Goal: Task Accomplishment & Management: Manage account settings

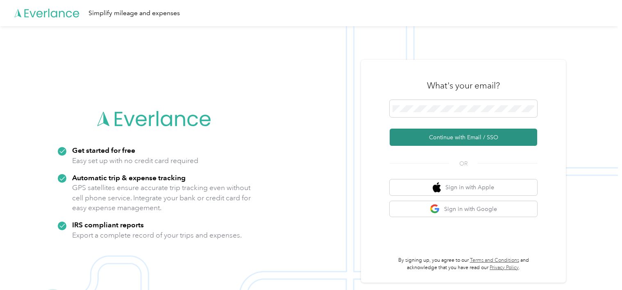
click at [404, 136] on button "Continue with Email / SSO" at bounding box center [464, 137] width 148 height 17
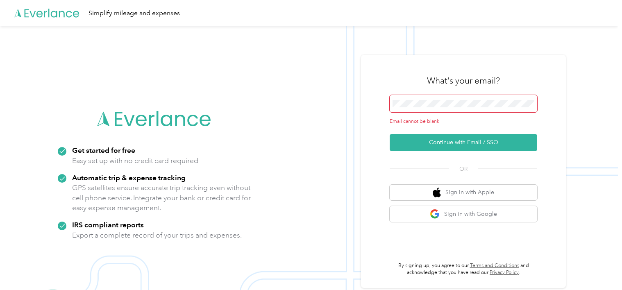
click at [483, 109] on span at bounding box center [464, 103] width 148 height 17
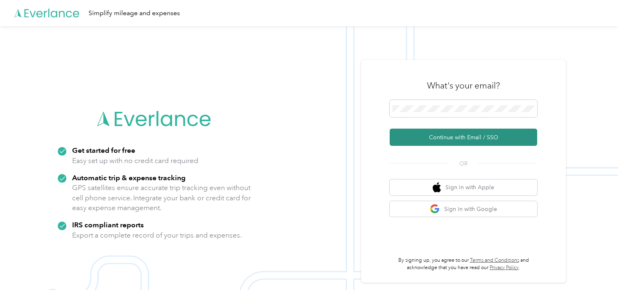
click at [460, 134] on button "Continue with Email / SSO" at bounding box center [464, 137] width 148 height 17
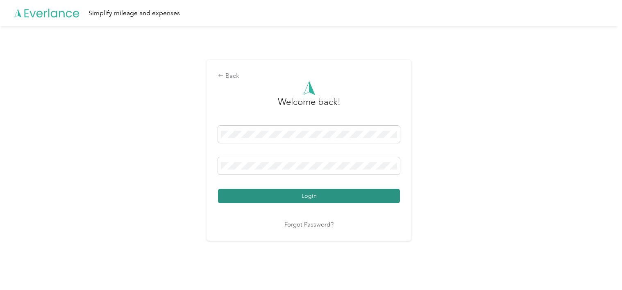
click at [294, 198] on button "Login" at bounding box center [309, 196] width 182 height 14
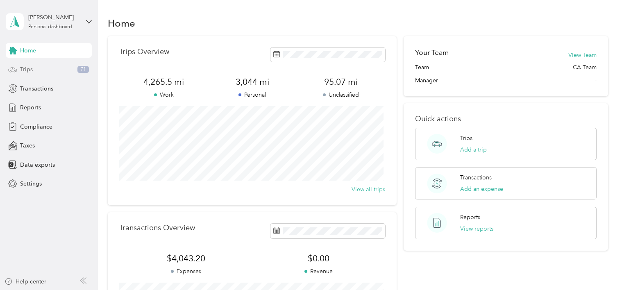
click at [44, 70] on div "Trips 71" at bounding box center [49, 69] width 86 height 15
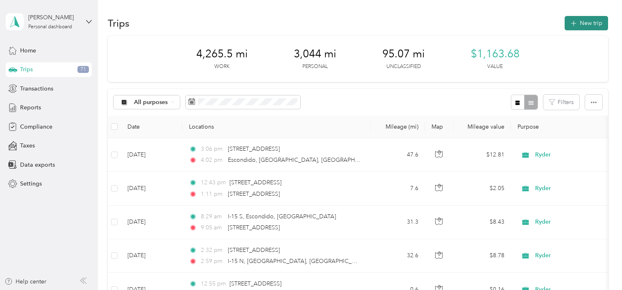
click at [575, 25] on button "New trip" at bounding box center [586, 23] width 43 height 14
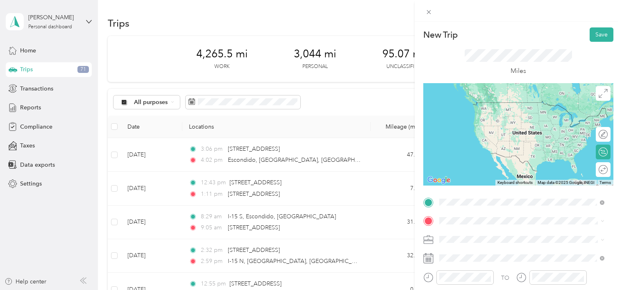
click at [514, 105] on span "5345 Overland Avenue San Diego, California 92123, United States" at bounding box center [496, 102] width 82 height 7
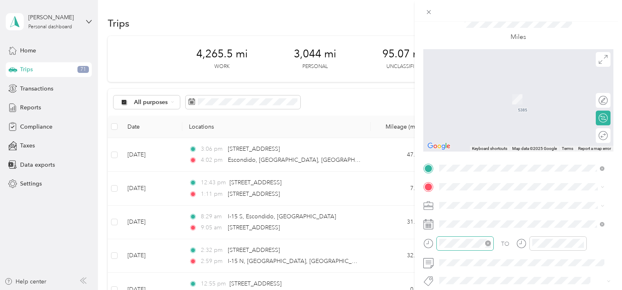
scroll to position [41, 0]
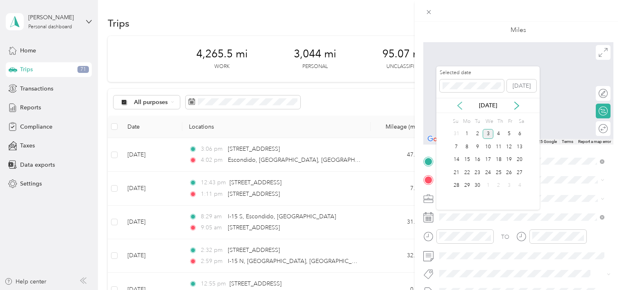
click at [459, 107] on icon at bounding box center [460, 106] width 8 height 8
click at [488, 145] on div "6" at bounding box center [488, 147] width 11 height 10
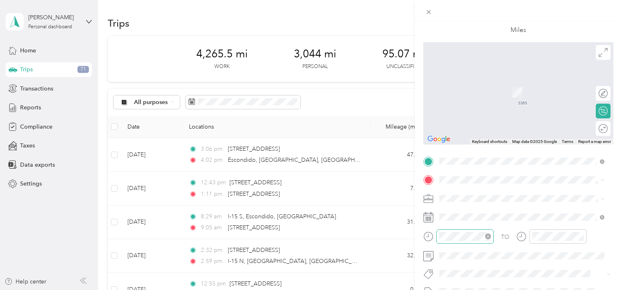
click at [484, 236] on div at bounding box center [465, 236] width 52 height 9
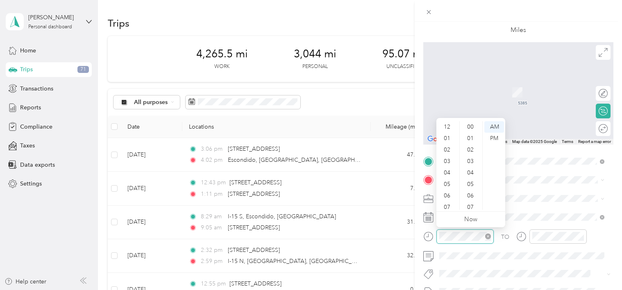
scroll to position [49, 0]
click at [448, 168] on div "08" at bounding box center [448, 169] width 20 height 11
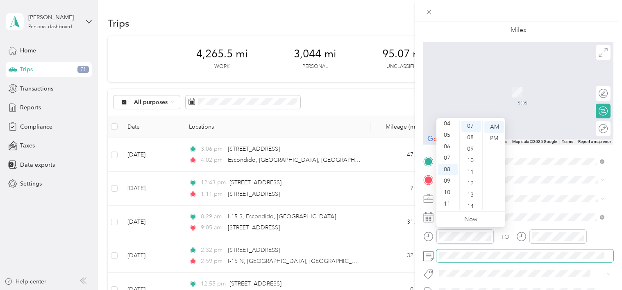
scroll to position [80, 0]
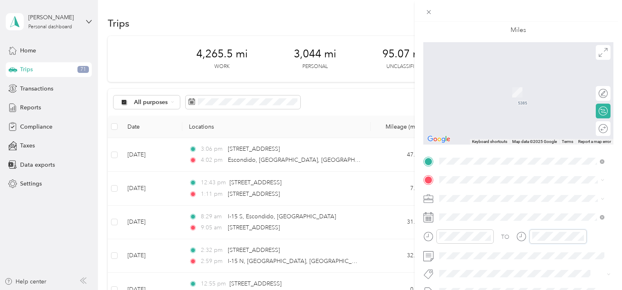
click at [512, 232] on div "TO" at bounding box center [518, 240] width 190 height 20
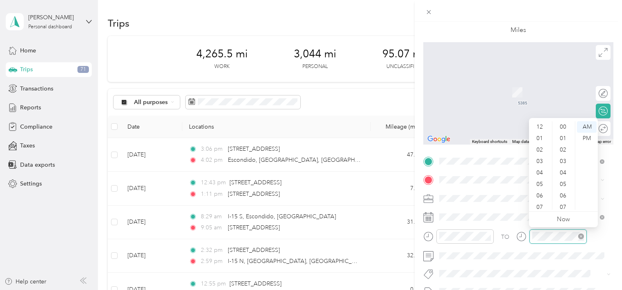
scroll to position [49, 0]
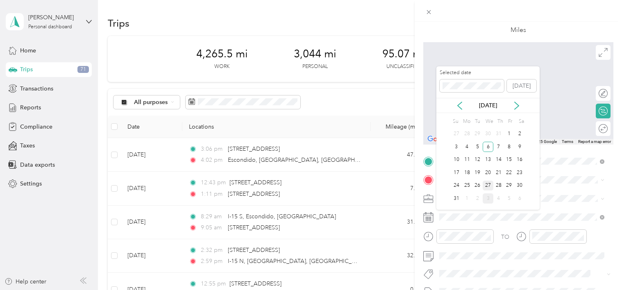
click at [490, 187] on div "27" at bounding box center [488, 186] width 11 height 10
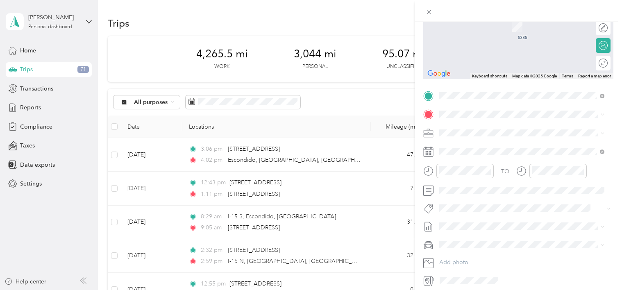
scroll to position [123, 0]
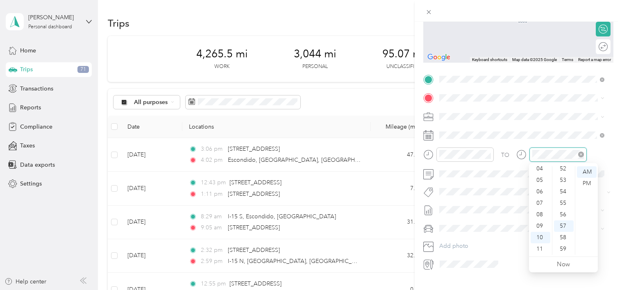
click at [580, 153] on icon "close-circle" at bounding box center [581, 155] width 6 height 6
click at [520, 153] on div at bounding box center [551, 155] width 70 height 14
click at [467, 134] on span "San Diego California 92154, United States" at bounding box center [528, 131] width 147 height 14
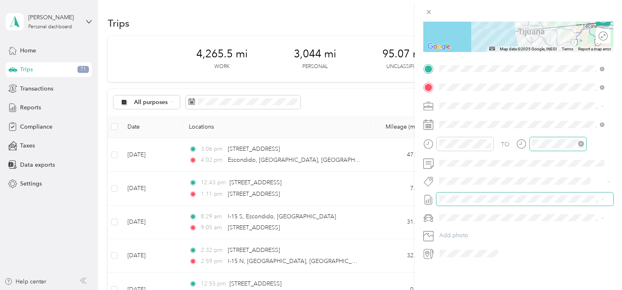
scroll to position [0, 0]
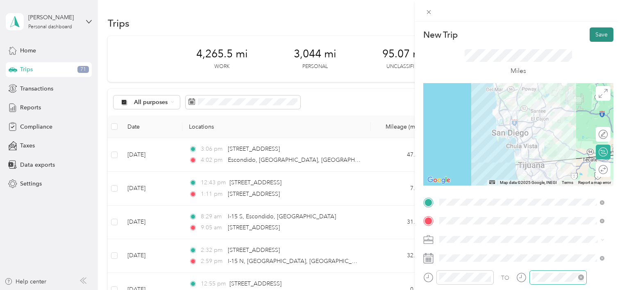
click at [597, 36] on button "Save" at bounding box center [602, 34] width 24 height 14
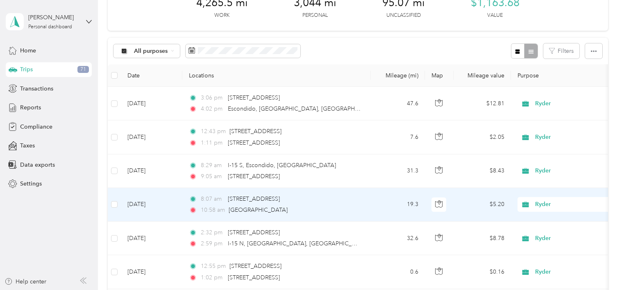
scroll to position [41, 0]
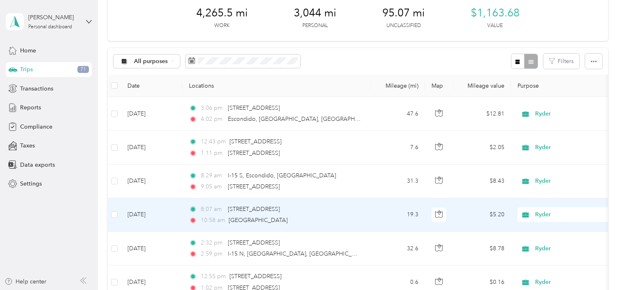
click at [214, 218] on span "10:58 am" at bounding box center [213, 220] width 24 height 9
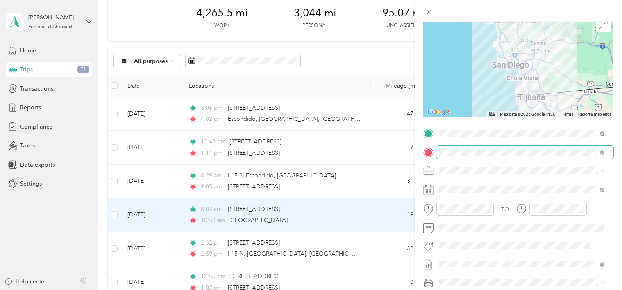
scroll to position [82, 0]
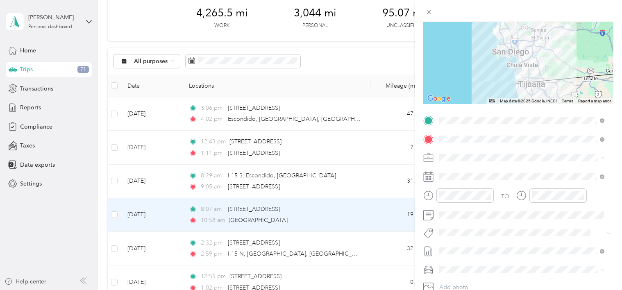
click at [520, 197] on icon at bounding box center [521, 196] width 10 height 10
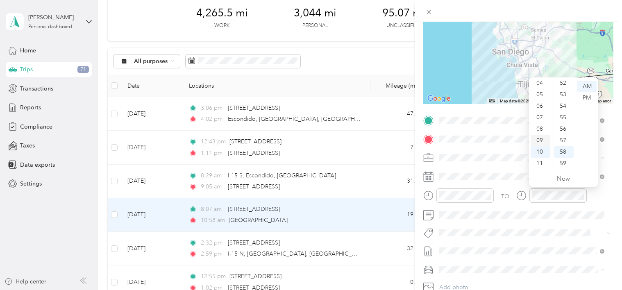
click at [540, 141] on div "09" at bounding box center [541, 140] width 20 height 11
click at [563, 100] on div "14" at bounding box center [564, 97] width 20 height 11
click at [535, 141] on div "09" at bounding box center [541, 140] width 20 height 11
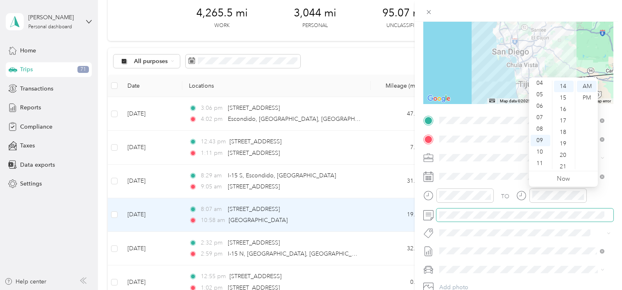
click at [551, 218] on span at bounding box center [524, 215] width 177 height 13
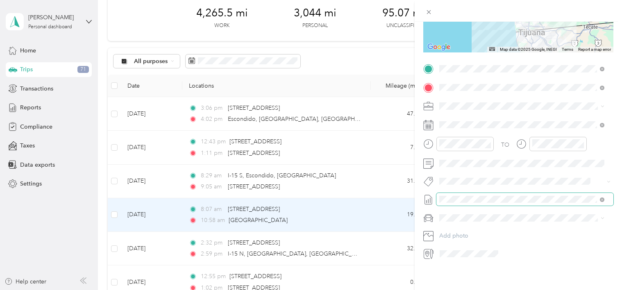
scroll to position [0, 0]
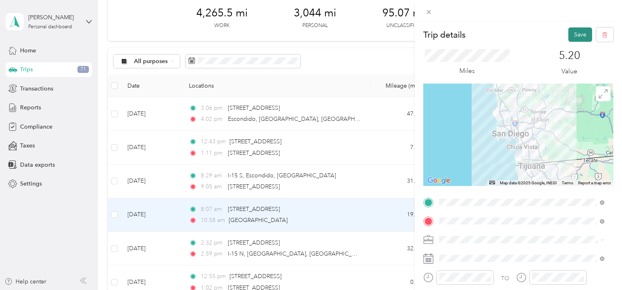
click at [573, 34] on button "Save" at bounding box center [580, 34] width 24 height 14
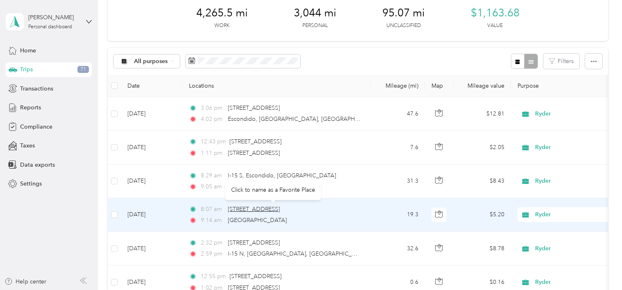
click at [280, 210] on span "5345 Overland Avenue, San Diego" at bounding box center [254, 209] width 52 height 7
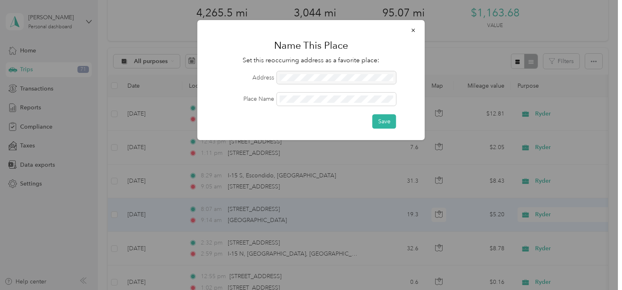
click at [314, 77] on div at bounding box center [336, 77] width 119 height 13
click at [418, 30] on button "button" at bounding box center [413, 30] width 17 height 14
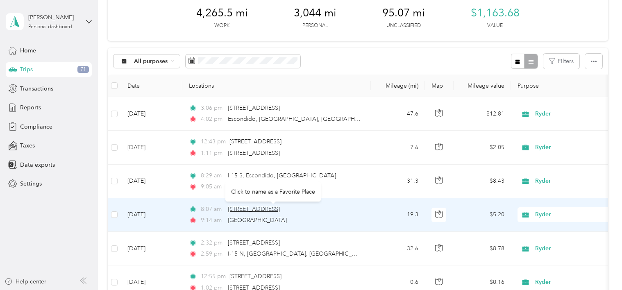
click at [280, 210] on span "5345 Overland Avenue, San Diego" at bounding box center [254, 209] width 52 height 7
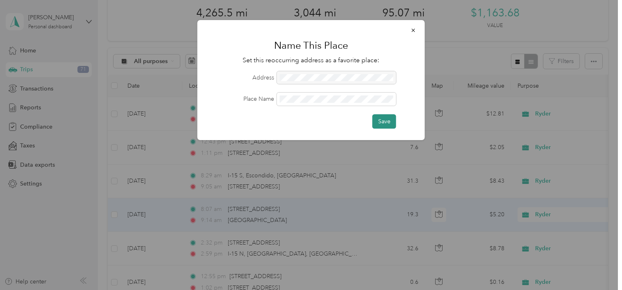
click at [382, 121] on button "Save" at bounding box center [385, 121] width 24 height 14
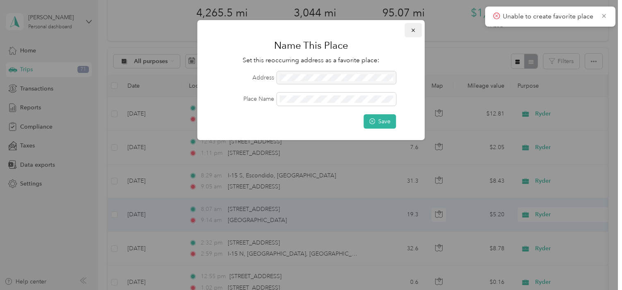
click at [414, 32] on icon "button" at bounding box center [414, 30] width 6 height 6
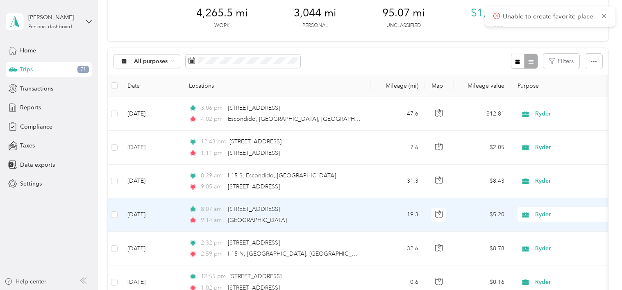
click at [373, 208] on td "19.3" at bounding box center [398, 215] width 54 height 34
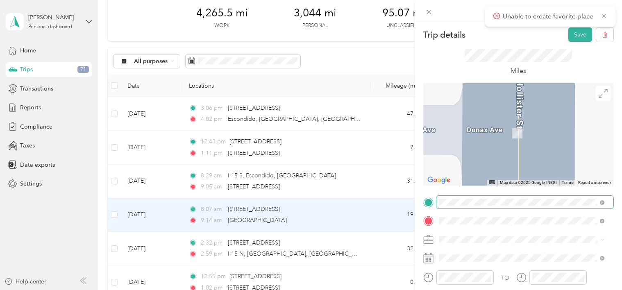
click at [494, 109] on span "Escondido California, United States" at bounding box center [501, 106] width 92 height 14
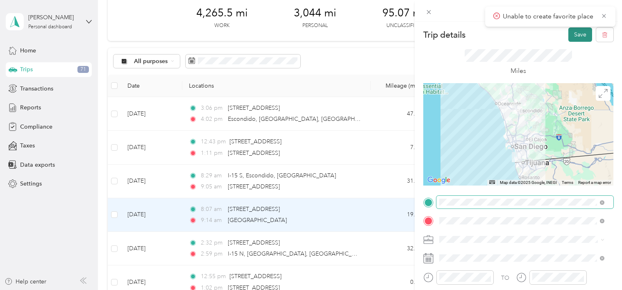
click at [573, 38] on button "Save" at bounding box center [580, 34] width 24 height 14
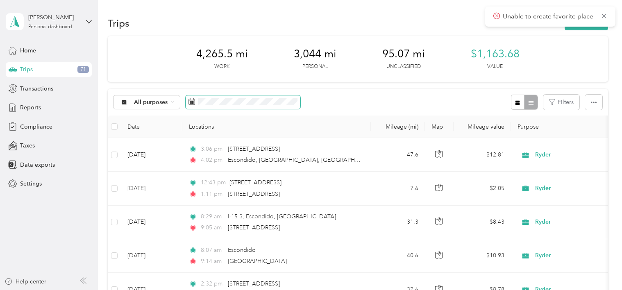
click at [207, 97] on span at bounding box center [243, 102] width 115 height 14
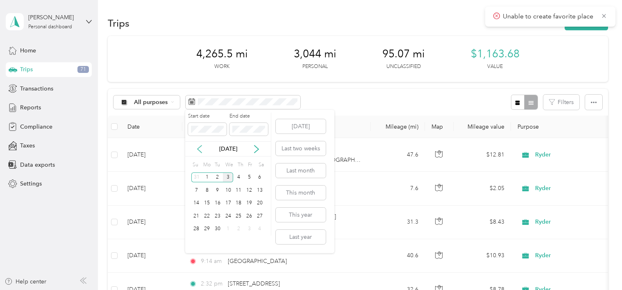
click at [200, 149] on icon at bounding box center [199, 149] width 8 height 8
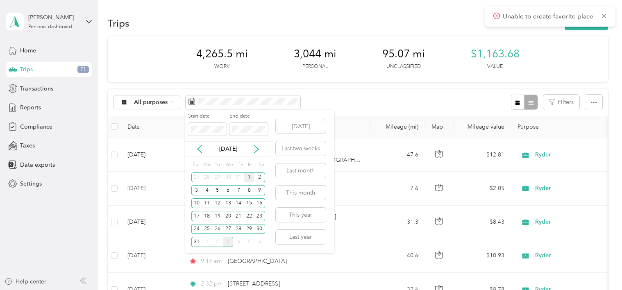
click at [247, 179] on div "1" at bounding box center [249, 178] width 11 height 10
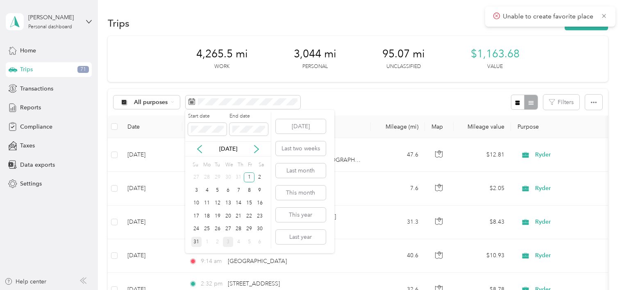
click at [197, 244] on div "31" at bounding box center [196, 242] width 11 height 10
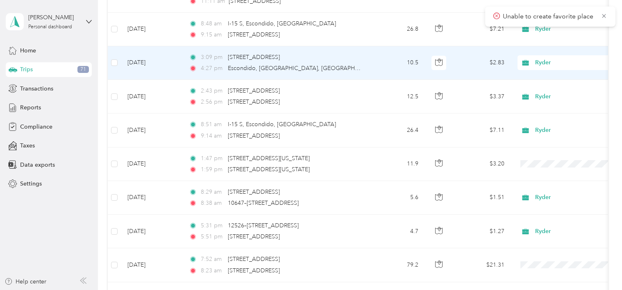
scroll to position [656, 0]
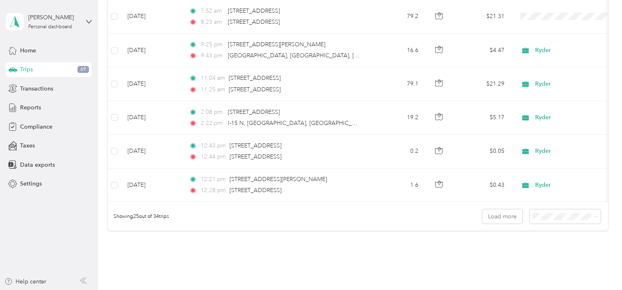
scroll to position [738, 0]
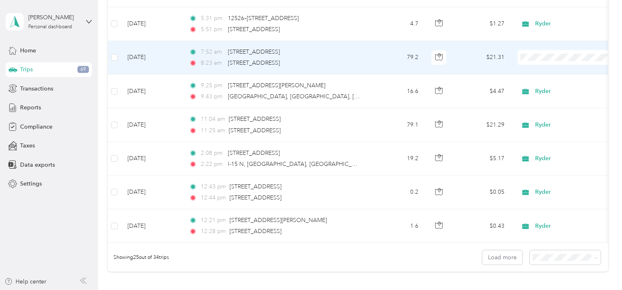
click at [537, 70] on span "Ryder" at bounding box center [569, 71] width 90 height 9
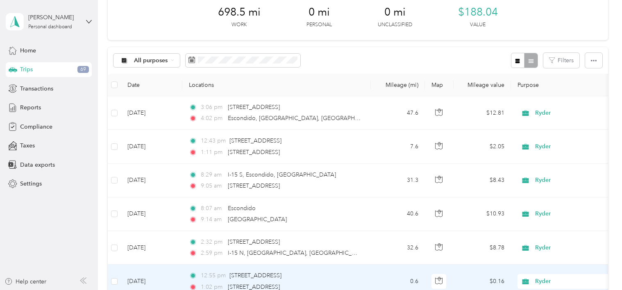
scroll to position [0, 0]
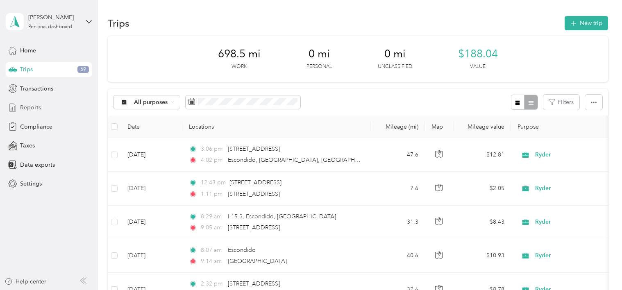
click at [42, 107] on div "Reports" at bounding box center [49, 107] width 86 height 15
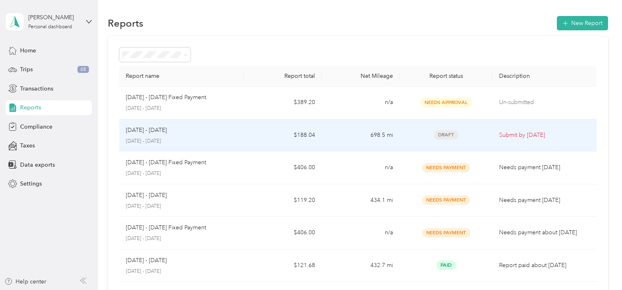
click at [337, 139] on td "698.5 mi" at bounding box center [361, 135] width 78 height 33
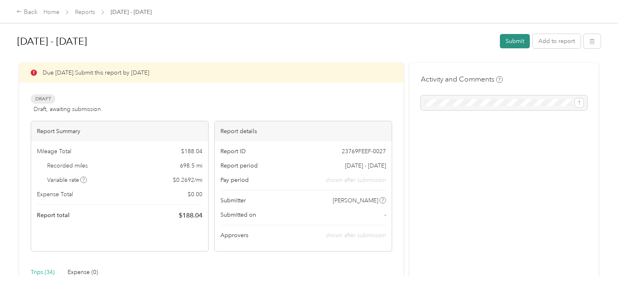
click at [510, 41] on button "Submit" at bounding box center [515, 41] width 30 height 14
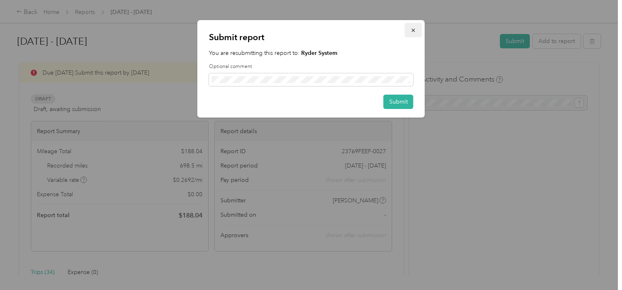
click at [415, 27] on span "button" at bounding box center [414, 30] width 6 height 7
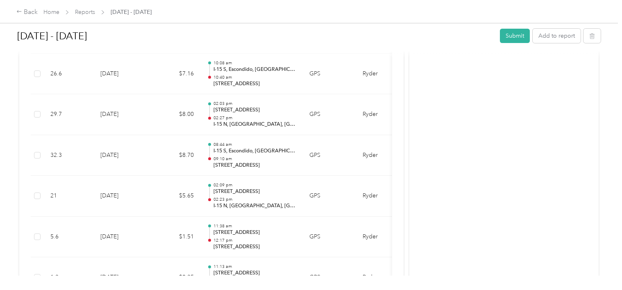
scroll to position [215, 0]
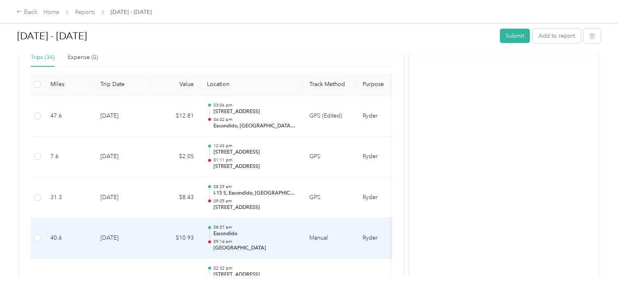
click at [277, 239] on p "09:14 am" at bounding box center [255, 242] width 83 height 6
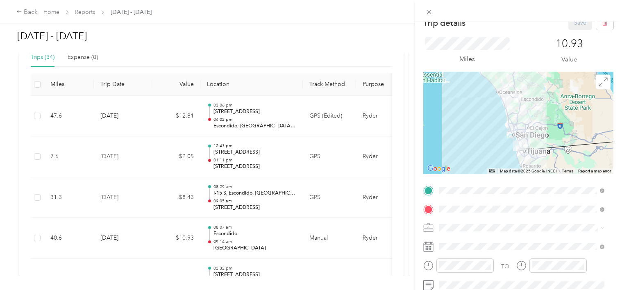
scroll to position [0, 0]
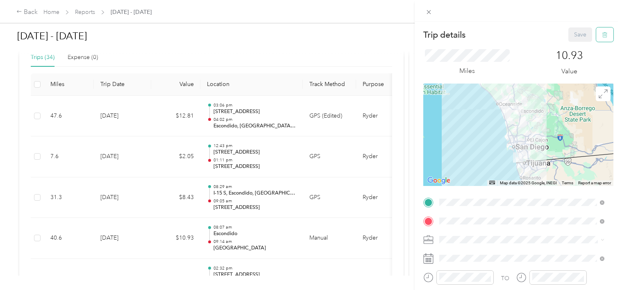
click at [602, 34] on icon "button" at bounding box center [605, 35] width 6 height 6
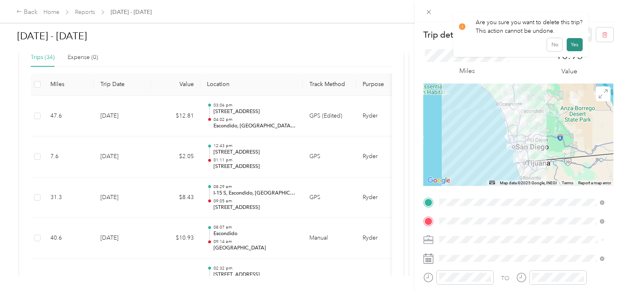
click at [570, 44] on button "Yes" at bounding box center [575, 44] width 16 height 13
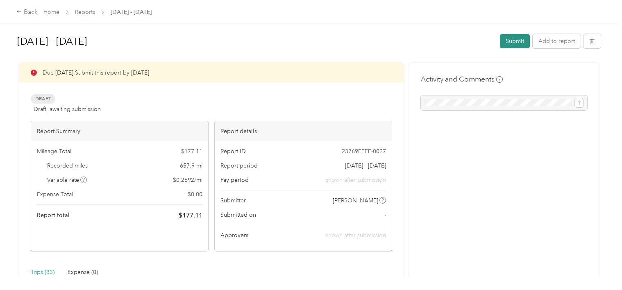
click at [515, 42] on button "Submit" at bounding box center [515, 41] width 30 height 14
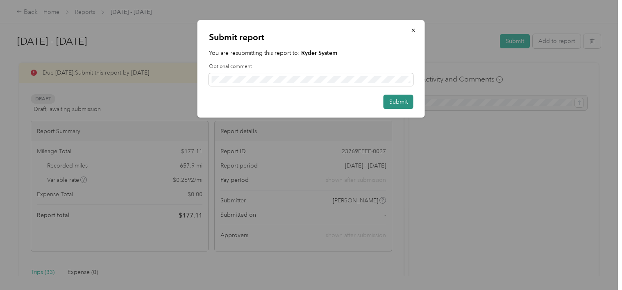
click at [391, 105] on button "Submit" at bounding box center [399, 102] width 30 height 14
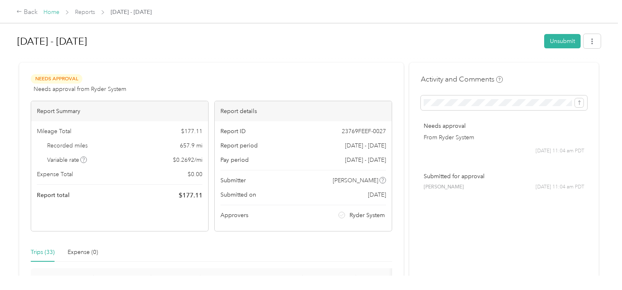
click at [56, 13] on link "Home" at bounding box center [51, 12] width 16 height 7
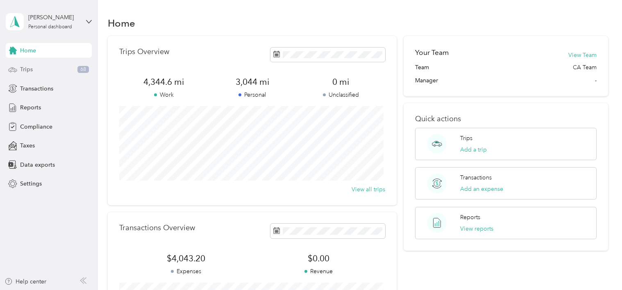
click at [21, 68] on span "Trips" at bounding box center [26, 69] width 13 height 9
